Goal: Task Accomplishment & Management: Manage account settings

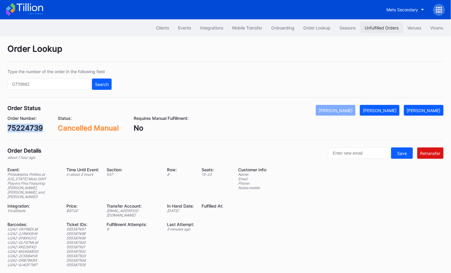
click at [374, 27] on div "Unfulfilled Orders" at bounding box center [382, 27] width 34 height 5
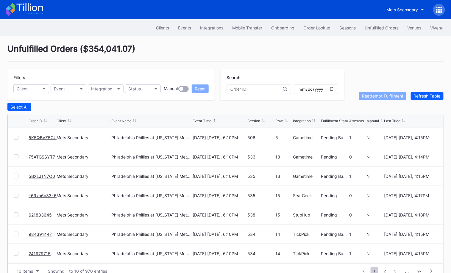
scroll to position [11, 0]
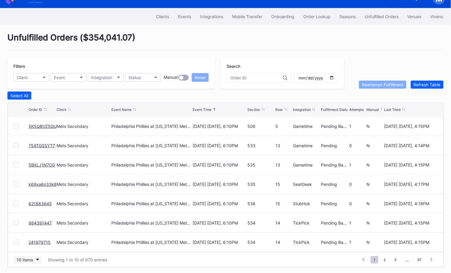
click at [32, 260] on div "10 items" at bounding box center [25, 259] width 16 height 5
click at [27, 224] on div "50 items" at bounding box center [26, 221] width 17 height 5
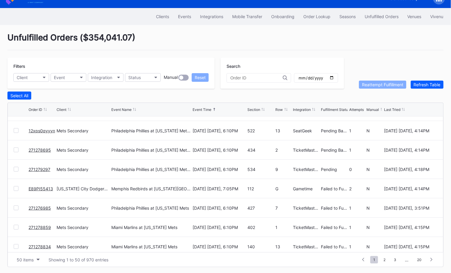
scroll to position [428, 0]
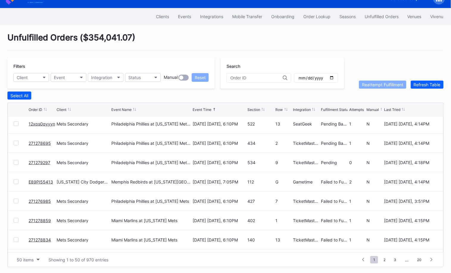
click at [36, 180] on link "E89PI55413" at bounding box center [41, 181] width 24 height 5
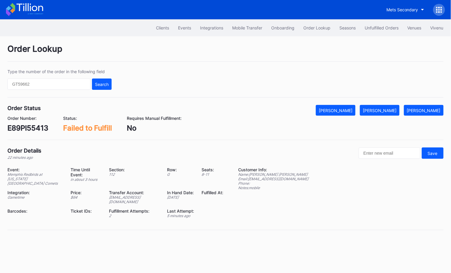
click at [31, 127] on div "E89PI55413" at bounding box center [27, 128] width 41 height 9
copy div "E89PI55413"
click at [392, 108] on div "Mark Fulfilled" at bounding box center [380, 110] width 34 height 5
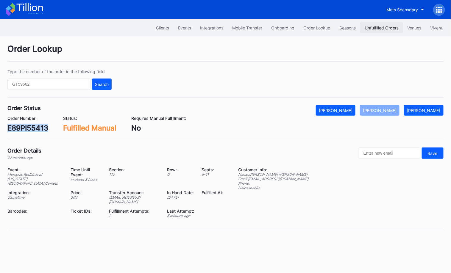
click at [376, 27] on div "Unfulfilled Orders" at bounding box center [382, 27] width 34 height 5
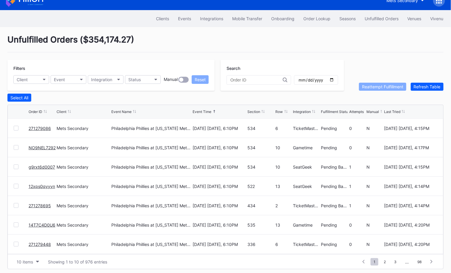
scroll to position [24, 0]
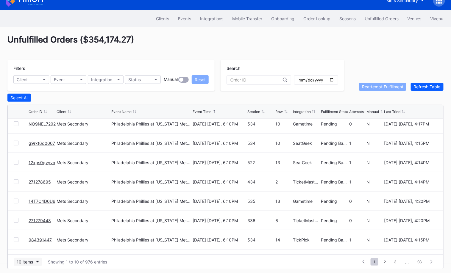
click at [36, 261] on icon "button" at bounding box center [37, 262] width 3 height 2
click at [30, 226] on div "50 items" at bounding box center [26, 223] width 17 height 5
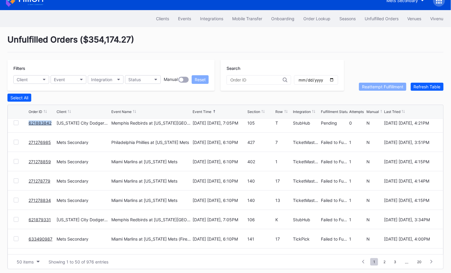
scroll to position [605, 0]
click at [16, 141] on div at bounding box center [16, 142] width 5 height 5
click at [18, 160] on div at bounding box center [21, 162] width 15 height 5
click at [18, 160] on div at bounding box center [16, 162] width 5 height 5
click at [16, 181] on div at bounding box center [16, 181] width 5 height 5
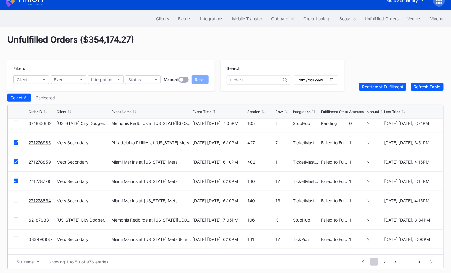
click at [16, 199] on div at bounding box center [16, 200] width 5 height 5
click at [15, 218] on div at bounding box center [16, 220] width 5 height 5
click at [18, 240] on div at bounding box center [16, 239] width 5 height 5
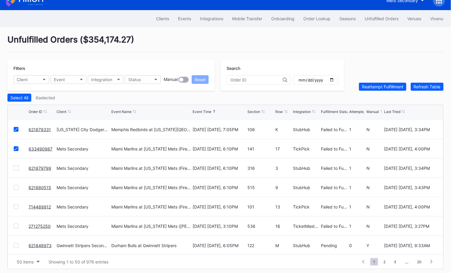
scroll to position [704, 0]
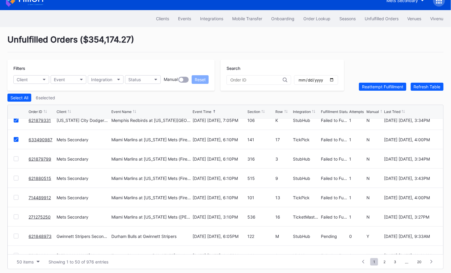
click at [15, 157] on div at bounding box center [16, 159] width 5 height 5
click at [15, 176] on div at bounding box center [16, 178] width 5 height 5
click at [17, 198] on div at bounding box center [16, 197] width 5 height 5
click at [17, 215] on div at bounding box center [16, 217] width 5 height 5
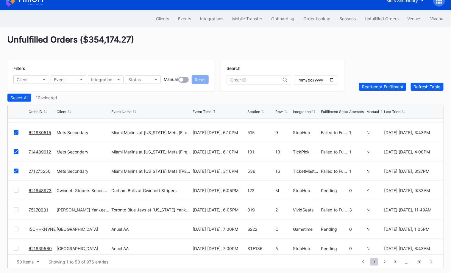
scroll to position [758, 0]
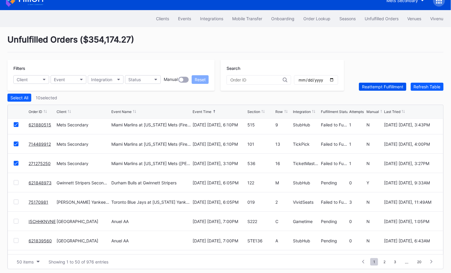
click at [385, 88] on div "Reattempt Fulfillment" at bounding box center [382, 86] width 41 height 5
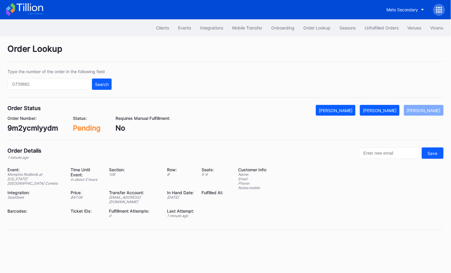
click at [38, 125] on div "9m2ycmlyydm" at bounding box center [32, 128] width 51 height 9
copy div "9m2ycmlyydm"
click at [387, 112] on button "[PERSON_NAME]" at bounding box center [380, 110] width 40 height 11
click at [43, 124] on div "621883842" at bounding box center [26, 128] width 39 height 9
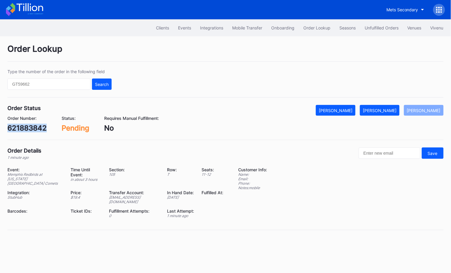
click at [43, 124] on div "621883842" at bounding box center [26, 128] width 39 height 9
copy div "621883842"
click at [387, 108] on div "[PERSON_NAME]" at bounding box center [380, 110] width 34 height 5
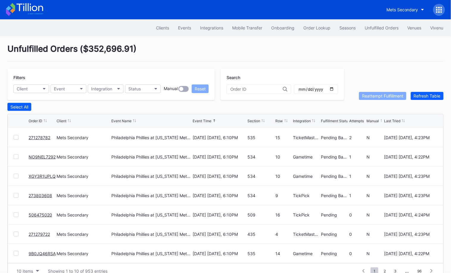
scroll to position [11, 0]
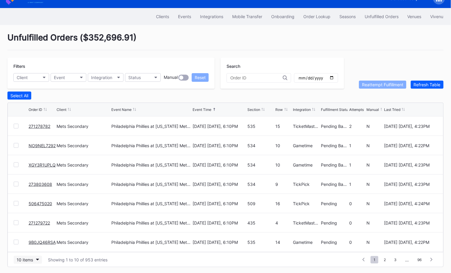
click at [32, 258] on div "10 items" at bounding box center [25, 259] width 16 height 5
click at [27, 225] on div "50 items" at bounding box center [28, 221] width 28 height 11
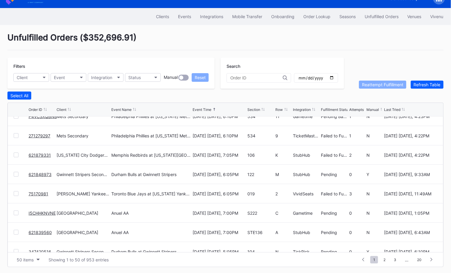
scroll to position [339, 0]
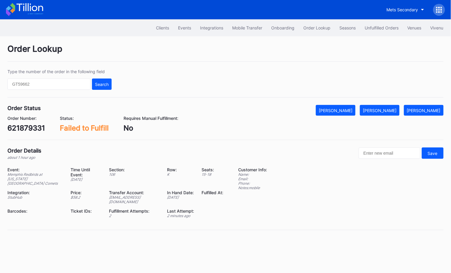
click at [36, 127] on div "621879331" at bounding box center [25, 128] width 37 height 9
copy div "621879331"
click at [380, 110] on div "[PERSON_NAME]" at bounding box center [380, 110] width 34 height 5
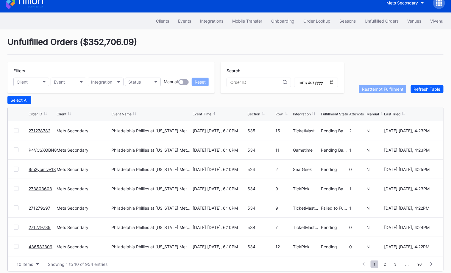
scroll to position [11, 0]
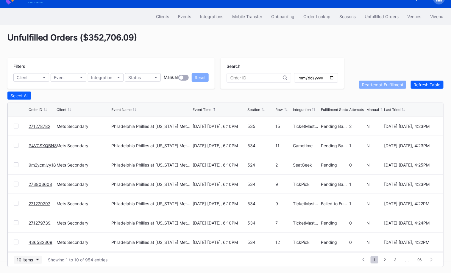
click at [28, 261] on button "10 items" at bounding box center [28, 260] width 28 height 8
click at [26, 225] on div "50 items" at bounding box center [28, 221] width 28 height 11
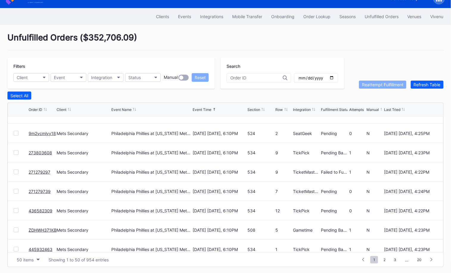
scroll to position [0, 0]
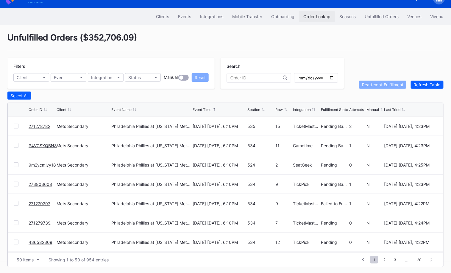
click at [316, 15] on div "Order Lookup" at bounding box center [316, 16] width 27 height 5
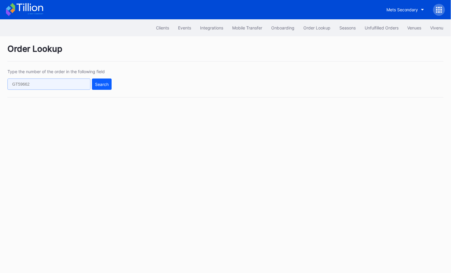
click at [76, 79] on input "text" at bounding box center [48, 84] width 83 height 11
paste input "XGY3R1UPLQ"
type input "XGY3R1UPLQ"
click at [105, 82] on div "Search" at bounding box center [102, 84] width 14 height 5
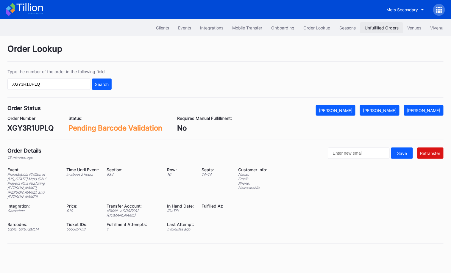
click at [382, 27] on div "Unfulfilled Orders" at bounding box center [382, 27] width 34 height 5
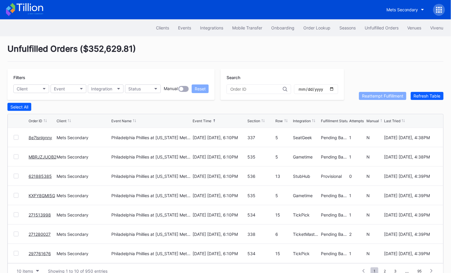
scroll to position [11, 0]
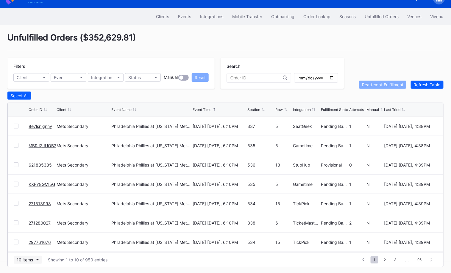
click at [22, 260] on div "10 items" at bounding box center [25, 259] width 16 height 5
click at [35, 223] on div "50 items" at bounding box center [28, 221] width 28 height 11
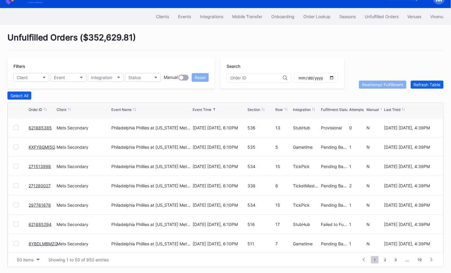
scroll to position [40, 0]
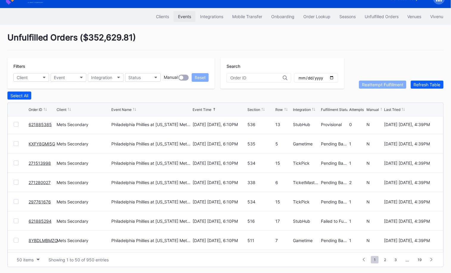
click at [181, 18] on div "Events" at bounding box center [184, 16] width 13 height 5
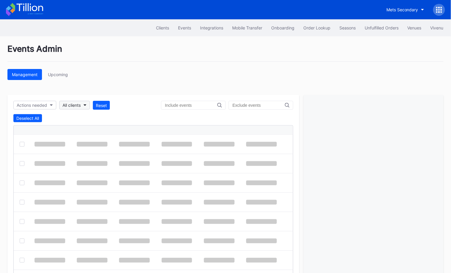
click at [76, 104] on div "All clients" at bounding box center [71, 105] width 18 height 5
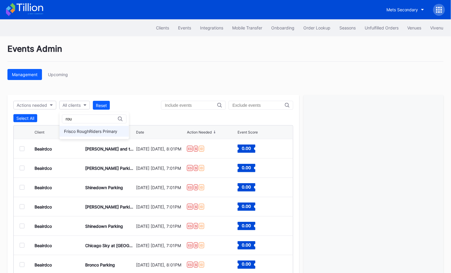
type input "rou"
click at [85, 129] on div "Frisco RoughRiders Primary" at bounding box center [91, 131] width 54 height 5
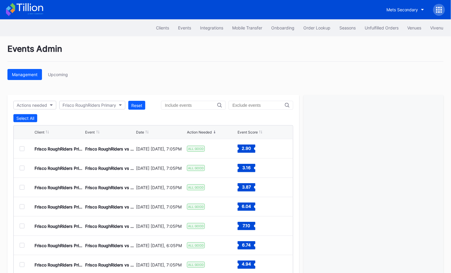
click at [22, 146] on div at bounding box center [22, 148] width 5 height 5
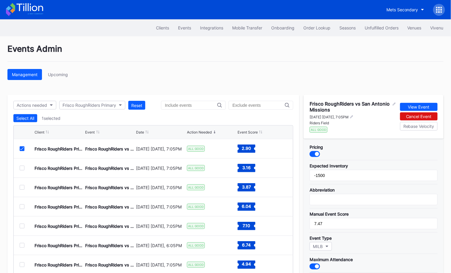
scroll to position [6, 0]
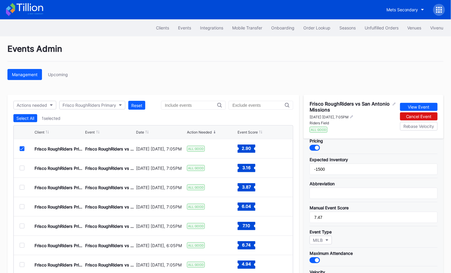
click at [316, 146] on div at bounding box center [317, 148] width 4 height 4
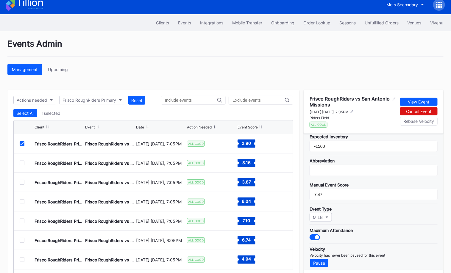
scroll to position [29, 0]
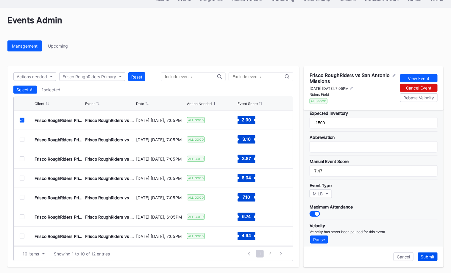
click at [428, 254] on div "Submit" at bounding box center [428, 256] width 14 height 5
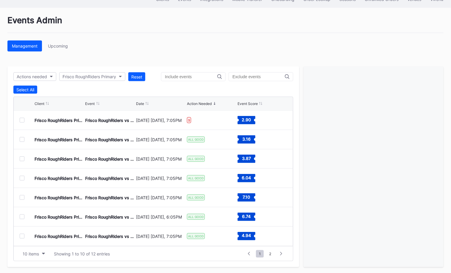
scroll to position [0, 0]
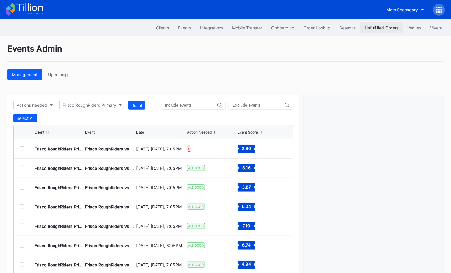
click at [370, 32] on button "Unfulfilled Orders" at bounding box center [381, 27] width 43 height 11
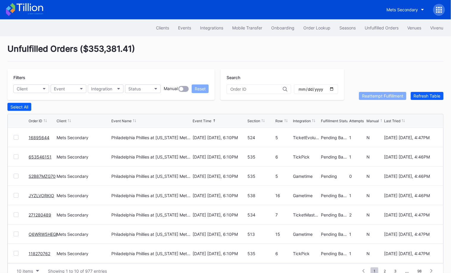
scroll to position [11, 0]
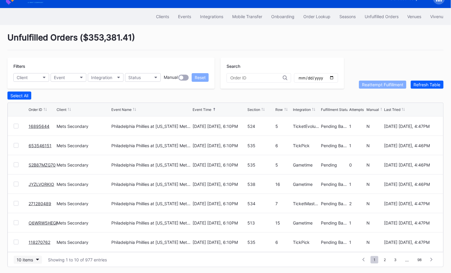
click at [33, 260] on button "10 items" at bounding box center [28, 260] width 28 height 8
click at [28, 225] on div "50 items" at bounding box center [28, 221] width 28 height 11
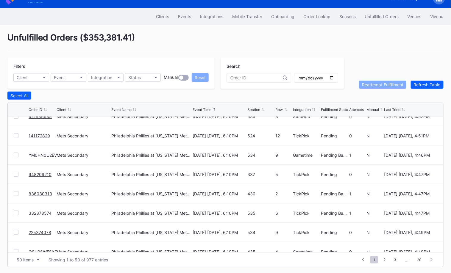
scroll to position [0, 0]
